Goal: Find contact information: Find contact information

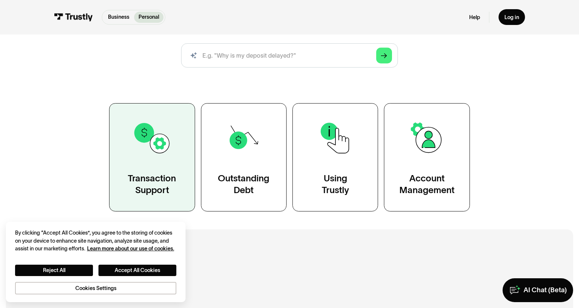
click at [181, 184] on link "Transaction Support" at bounding box center [152, 157] width 86 height 108
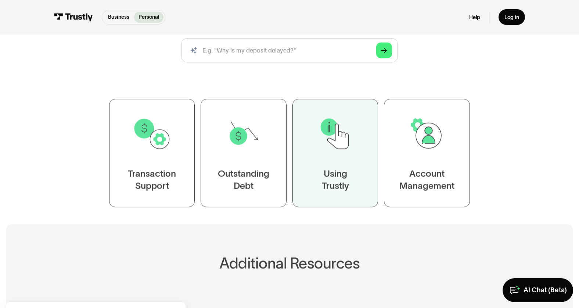
click at [336, 184] on div "Using Trustly" at bounding box center [335, 180] width 27 height 24
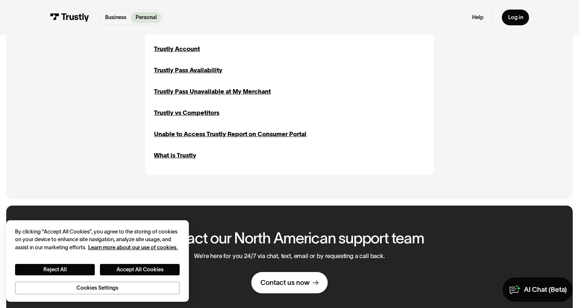
scroll to position [810, 0]
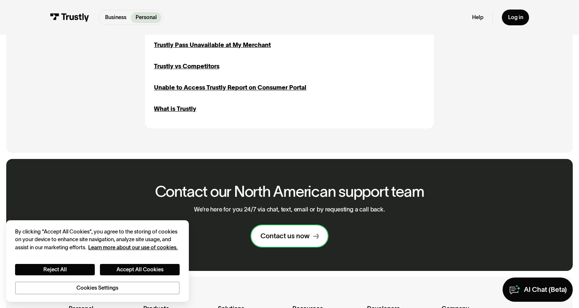
click at [280, 245] on link "Contact us now" at bounding box center [289, 235] width 77 height 21
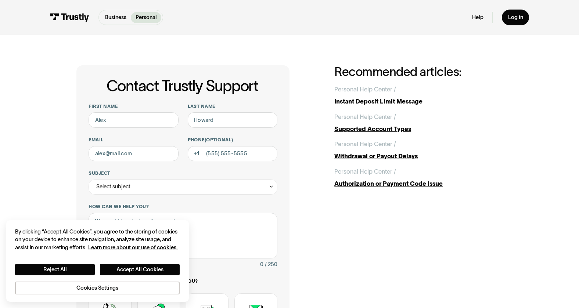
scroll to position [84, 0]
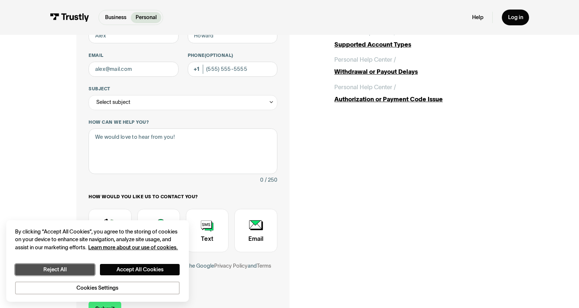
click at [80, 271] on button "Reject All" at bounding box center [54, 269] width 79 height 11
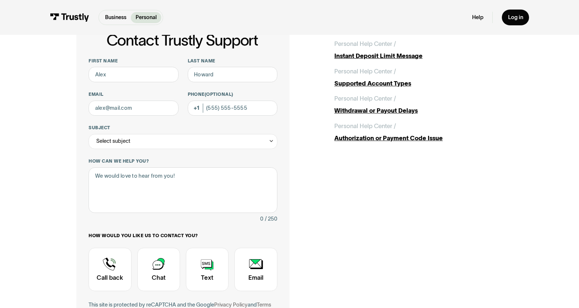
scroll to position [36, 0]
